Goal: Information Seeking & Learning: Learn about a topic

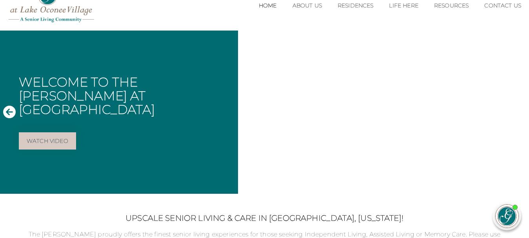
scroll to position [48, 0]
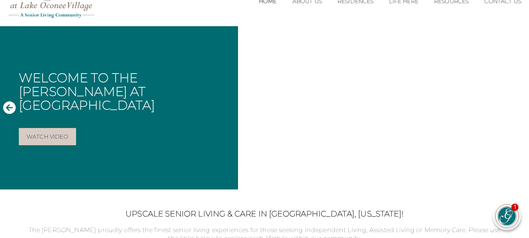
click at [210, 167] on div "Welcome to The Glen at Lake Oconee Village Watch Video" at bounding box center [119, 107] width 238 height 163
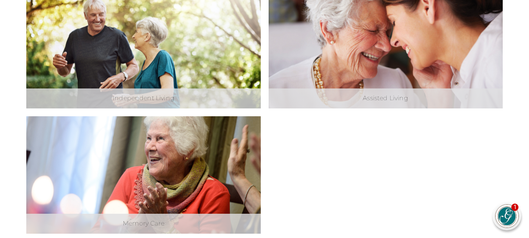
scroll to position [314, 0]
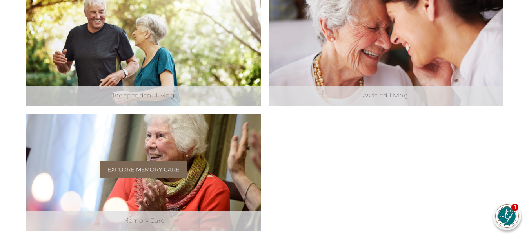
click at [175, 167] on link "Explore Memory Care" at bounding box center [143, 169] width 87 height 17
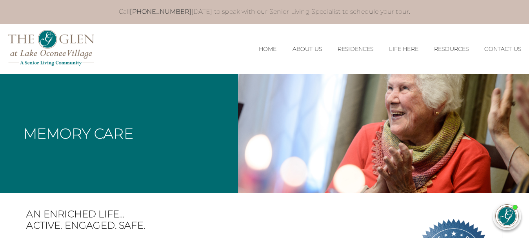
click at [220, 44] on div "MENU CLOSE Home About Us Our Team Risk Free Guarantee Residences Independent Li…" at bounding box center [264, 49] width 529 height 50
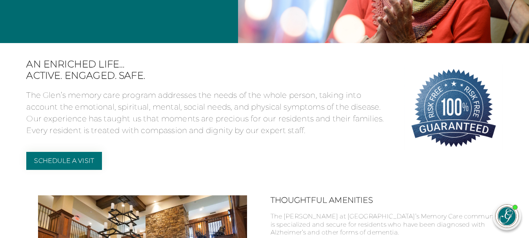
scroll to position [172, 0]
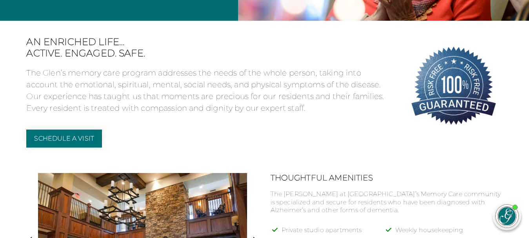
click at [392, 51] on span "Active. Engaged. Safe." at bounding box center [209, 53] width 366 height 11
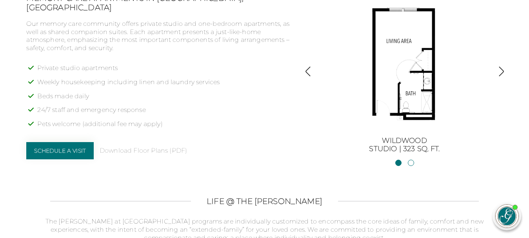
scroll to position [501, 0]
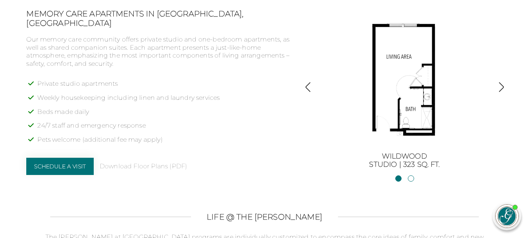
click at [500, 91] on img "button" at bounding box center [501, 87] width 11 height 11
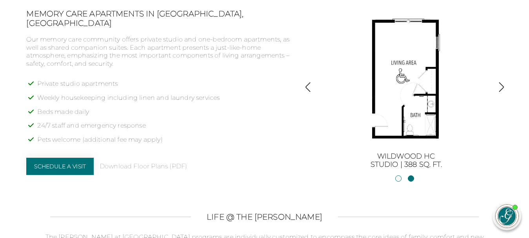
click at [307, 92] on img "button" at bounding box center [307, 87] width 11 height 11
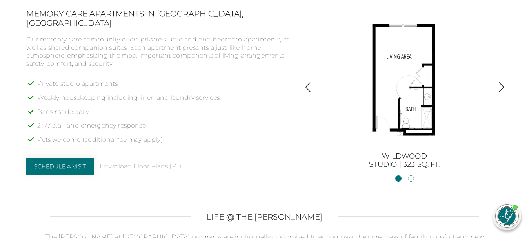
click at [489, 133] on div "Wildwood Studio | 323 sq. ft." at bounding box center [404, 89] width 176 height 160
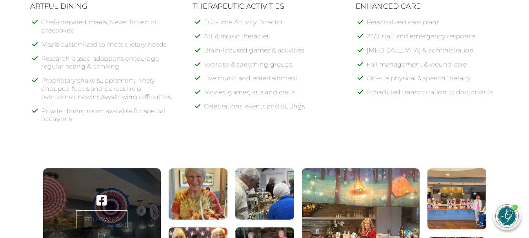
scroll to position [846, 0]
